Goal: Find specific page/section: Locate a particular part of the current website

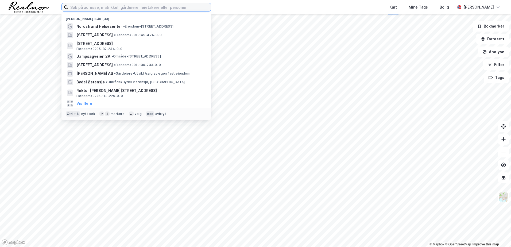
click at [187, 9] on input at bounding box center [139, 7] width 143 height 8
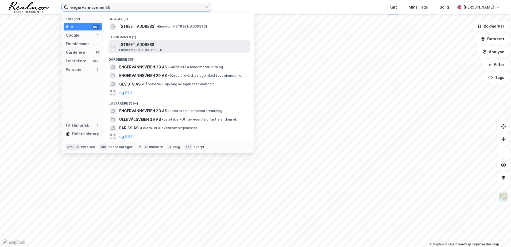
type input "engervannsveien 39"
click at [172, 50] on div "[STREET_ADDRESS] Eiendom • 3201-83-15-0-0" at bounding box center [183, 46] width 129 height 11
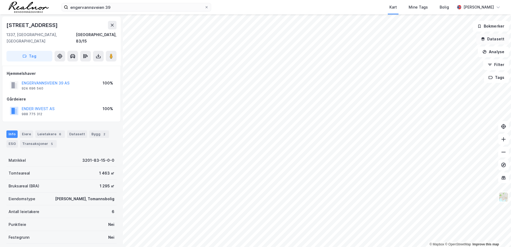
click at [500, 36] on button "Datasett" at bounding box center [492, 39] width 33 height 11
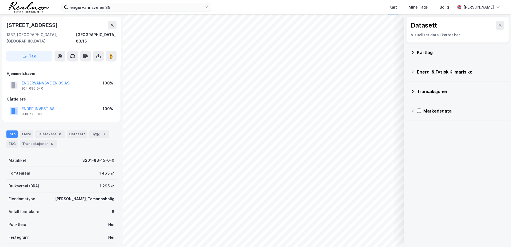
click at [420, 54] on div "Kartlag" at bounding box center [461, 52] width 88 height 6
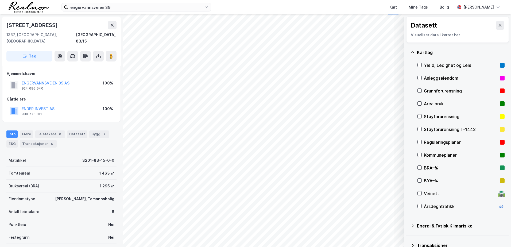
click at [419, 54] on div "Kartlag" at bounding box center [461, 52] width 88 height 6
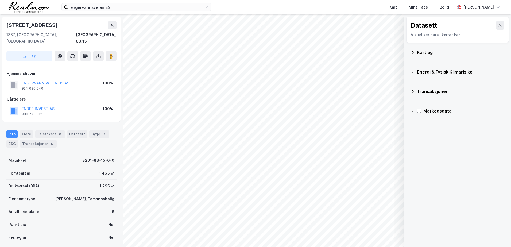
click at [422, 90] on div "Transaksjoner" at bounding box center [461, 91] width 88 height 6
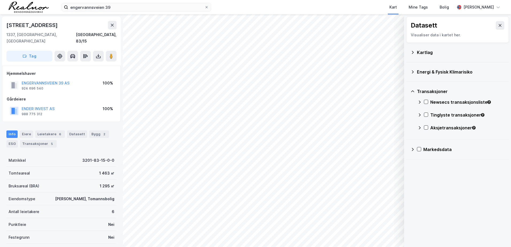
click at [420, 103] on icon at bounding box center [419, 102] width 4 height 4
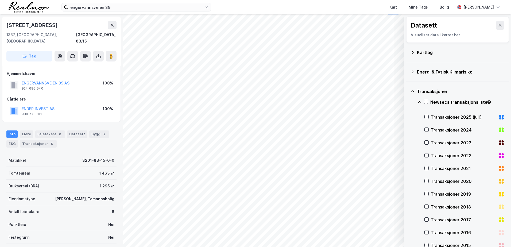
click at [421, 103] on icon at bounding box center [419, 102] width 3 height 2
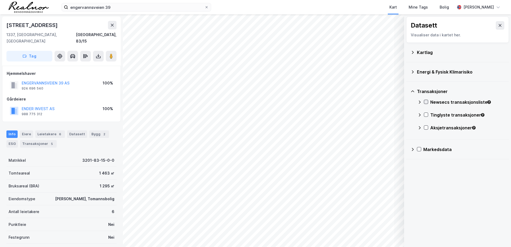
click at [427, 101] on icon at bounding box center [425, 102] width 3 height 2
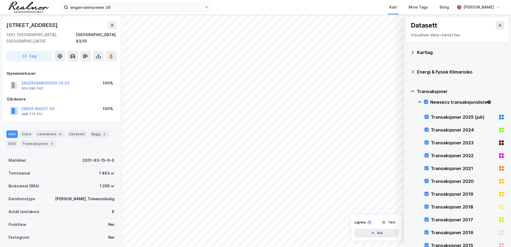
click at [425, 99] on div "Newsecs transaksjonsliste" at bounding box center [460, 104] width 87 height 13
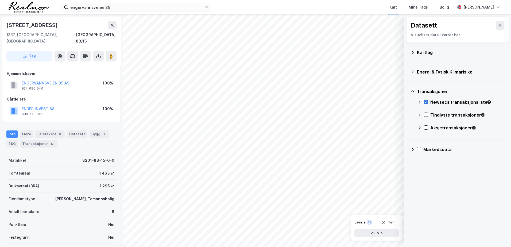
click at [427, 103] on icon at bounding box center [426, 102] width 4 height 4
click at [416, 94] on div "Transaksjoner" at bounding box center [457, 91] width 94 height 13
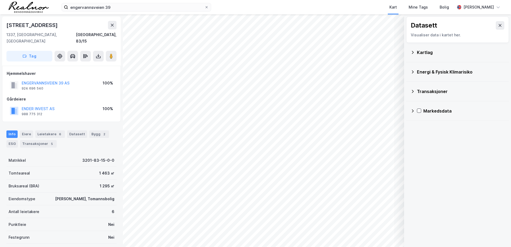
click at [412, 109] on icon at bounding box center [412, 111] width 4 height 4
click at [427, 135] on icon at bounding box center [426, 136] width 4 height 4
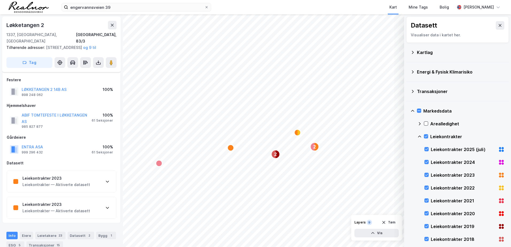
scroll to position [44, 0]
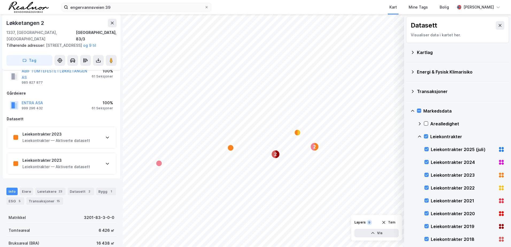
click at [95, 131] on div "Leiekontrakter 2023 Leiekontrakter — Aktiverte datasett" at bounding box center [61, 137] width 109 height 21
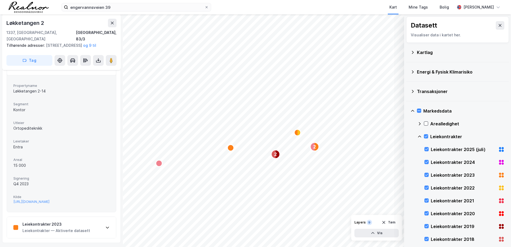
scroll to position [0, 0]
